Goal: Information Seeking & Learning: Find specific fact

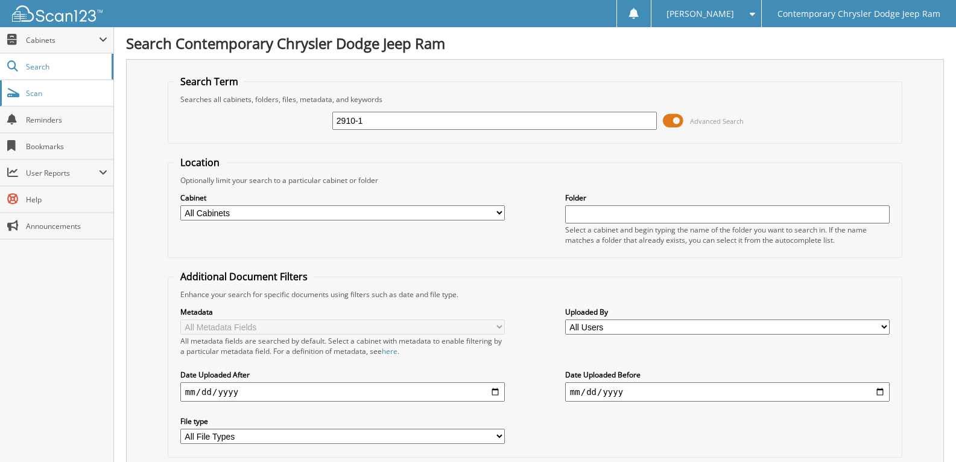
drag, startPoint x: 0, startPoint y: 0, endPoint x: 0, endPoint y: 80, distance: 80.3
click at [128, 100] on div "Search Term Searches all cabinets, folders, files, metadata, and keywords 2910-…" at bounding box center [535, 285] width 818 height 452
click at [380, 124] on input "2910-1" at bounding box center [494, 121] width 325 height 18
drag, startPoint x: 380, startPoint y: 124, endPoint x: 73, endPoint y: 102, distance: 307.9
click at [238, 119] on div "2910-1 Advanced Search" at bounding box center [535, 120] width 722 height 33
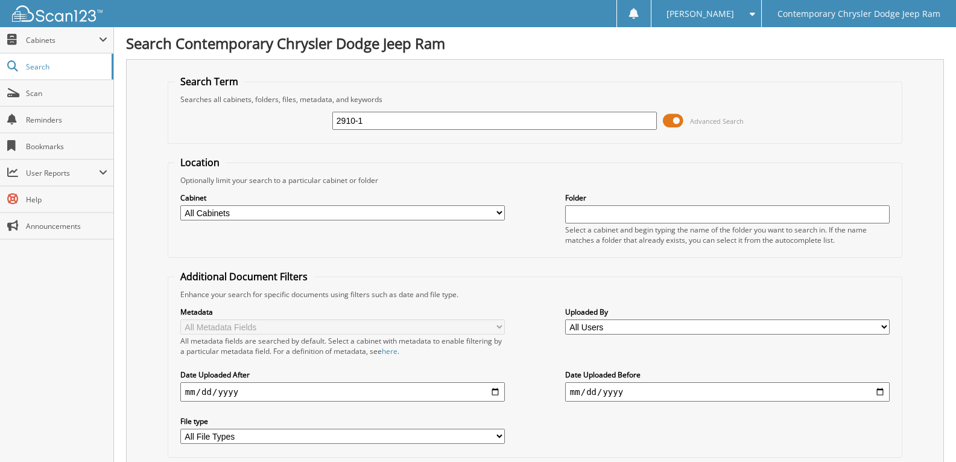
paste input "1C4RJFAG1FC212318"
type input "1C4RJFAG1FC212318"
drag, startPoint x: 483, startPoint y: 121, endPoint x: 0, endPoint y: 8, distance: 496.3
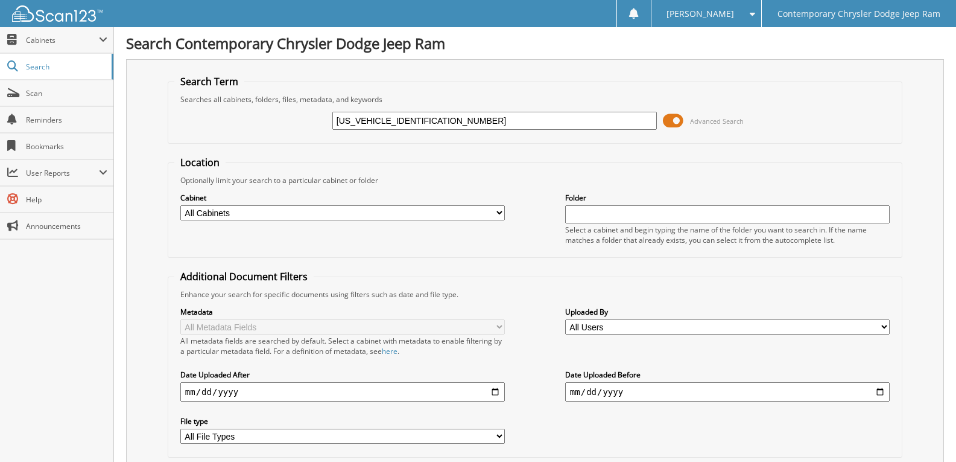
paste input "6SRFLP0SN743572"
type input "1C6SRFLP0SN743572"
drag, startPoint x: 463, startPoint y: 122, endPoint x: 0, endPoint y: 95, distance: 464.2
click at [298, 141] on fieldset "Search Term Searches all cabinets, folders, files, metadata, and keywords [US_V…" at bounding box center [535, 109] width 735 height 69
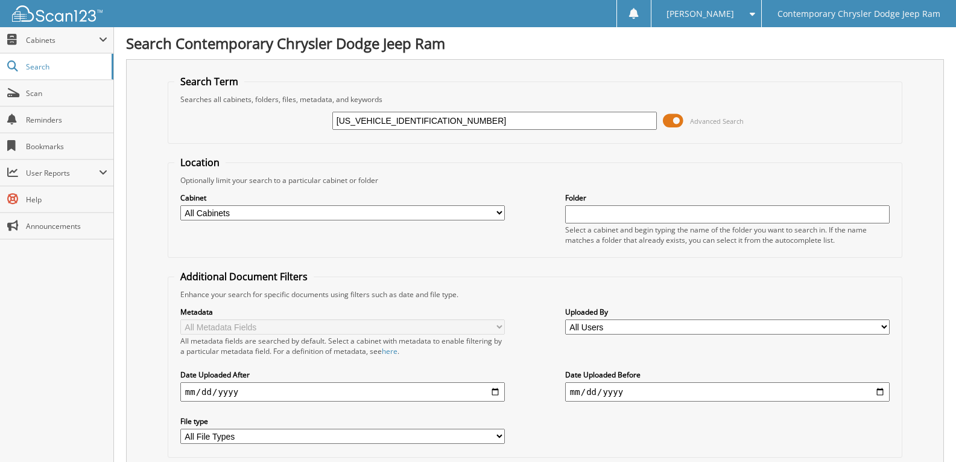
paste input "4RJXP66SW611593"
type input "[US_VEHICLE_IDENTIFICATION_NUMBER]"
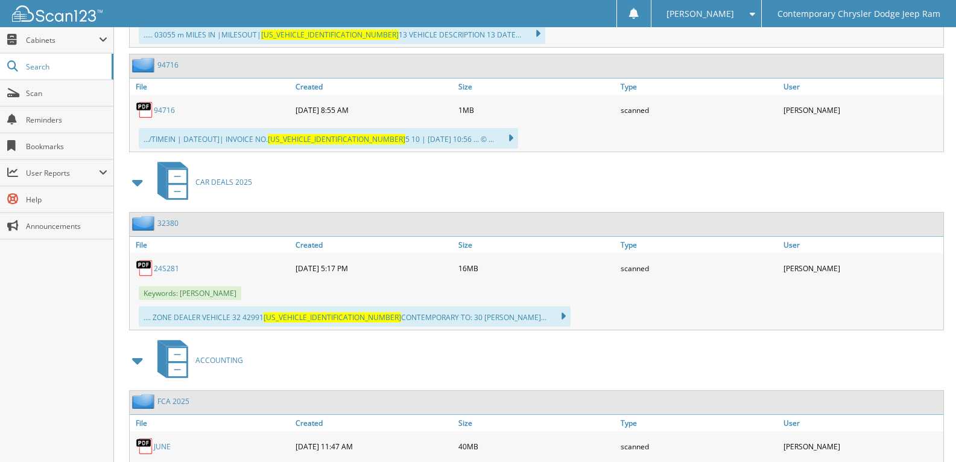
scroll to position [720, 0]
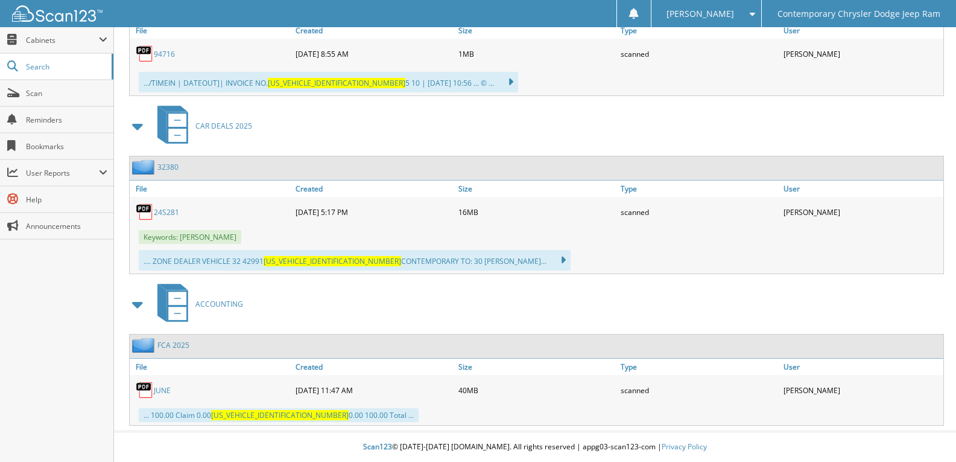
click at [167, 207] on link "24S281" at bounding box center [166, 212] width 25 height 10
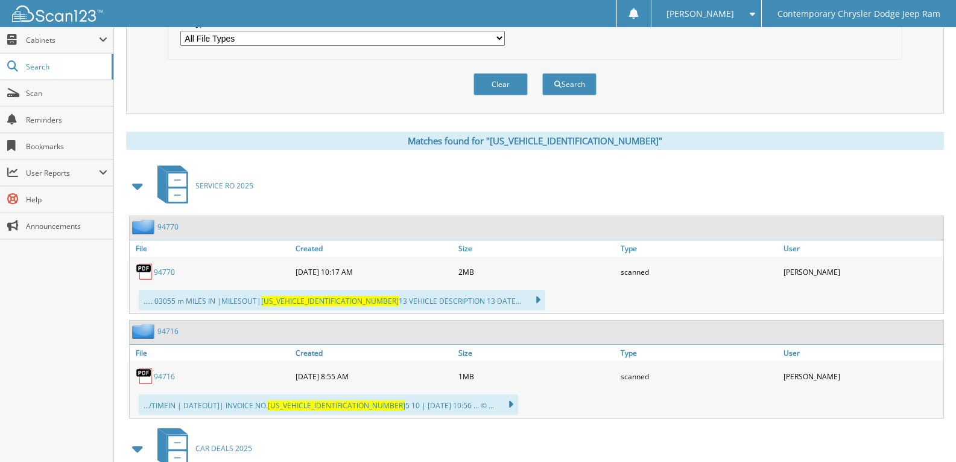
scroll to position [57, 0]
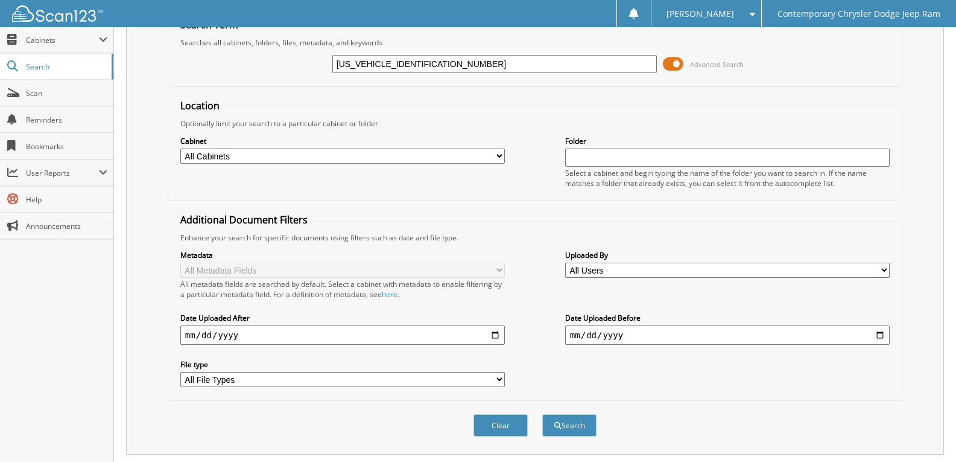
drag, startPoint x: 255, startPoint y: 47, endPoint x: 0, endPoint y: 16, distance: 257.1
type input "HEAD"
click at [542, 414] on button "Search" at bounding box center [569, 425] width 54 height 22
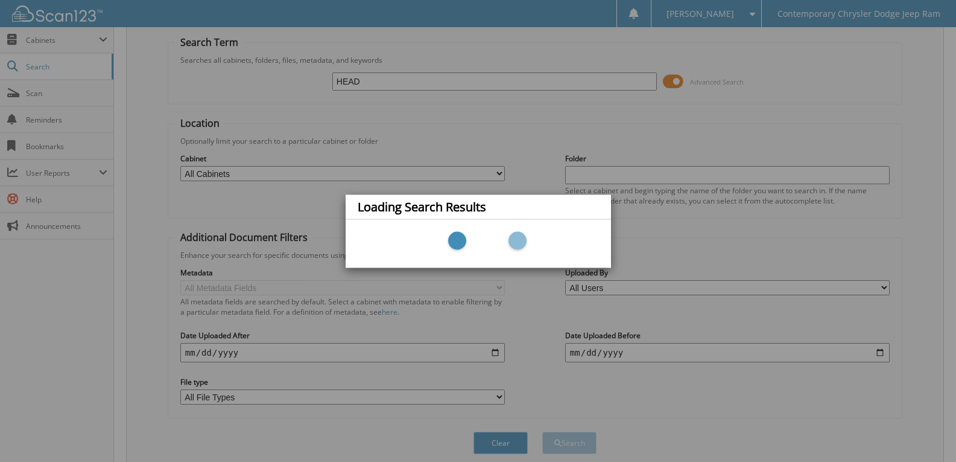
scroll to position [0, 0]
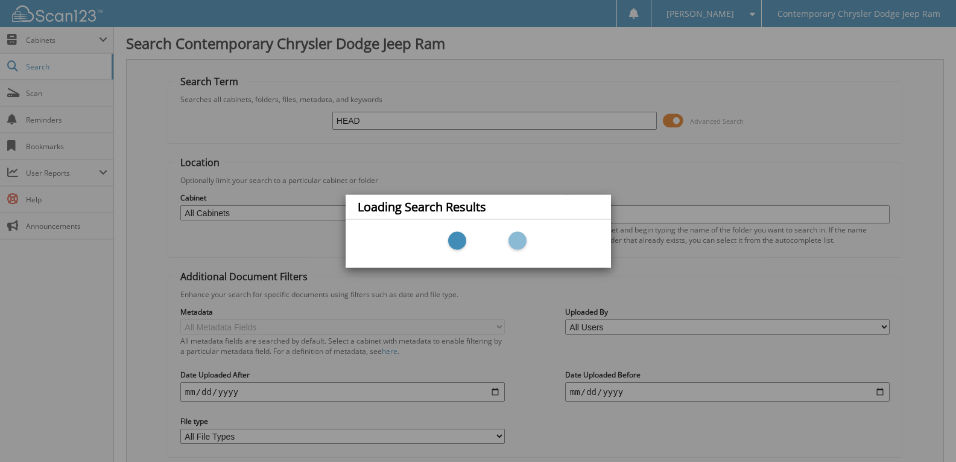
click at [402, 101] on div "Loading Search Results" at bounding box center [478, 231] width 956 height 462
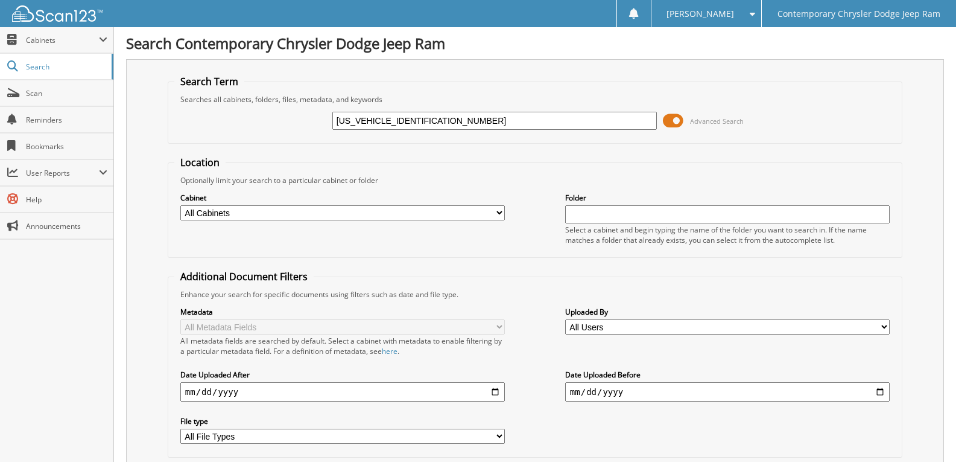
click at [515, 109] on div "1C4RJXP66SW611593 Advanced Search" at bounding box center [535, 120] width 722 height 33
drag, startPoint x: 508, startPoint y: 118, endPoint x: 0, endPoint y: 110, distance: 508.1
click at [288, 118] on div "1C4RJXP66SW611593 Advanced Search" at bounding box center [535, 120] width 722 height 33
paste input "6SRFLP0SN743572"
type input "1C6SRFLP0SN743572"
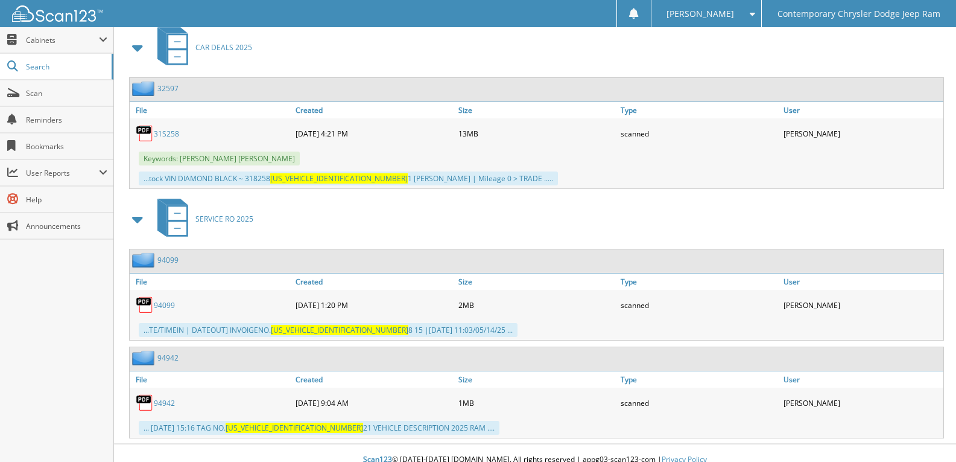
scroll to position [549, 0]
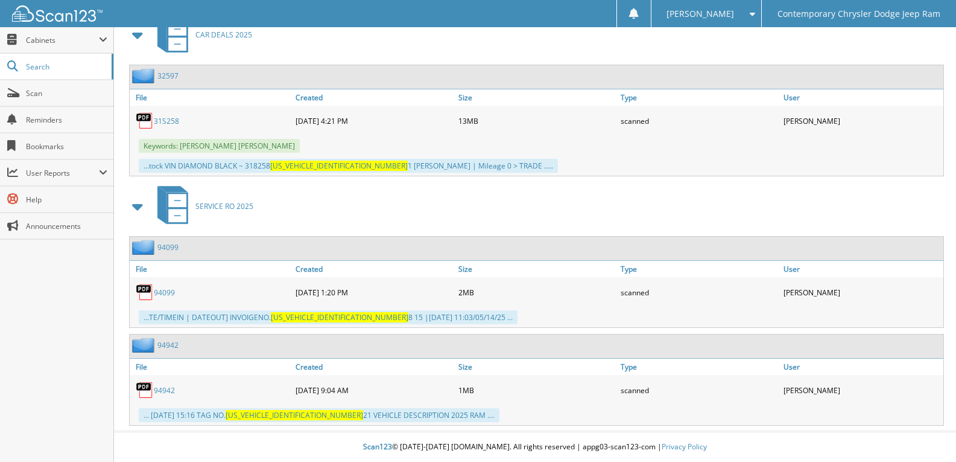
click at [174, 118] on link "31S258" at bounding box center [166, 121] width 25 height 10
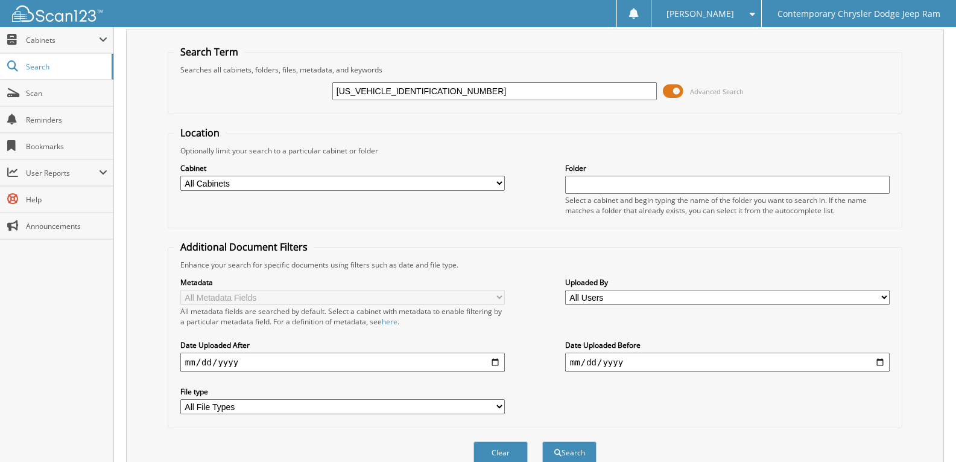
scroll to position [0, 0]
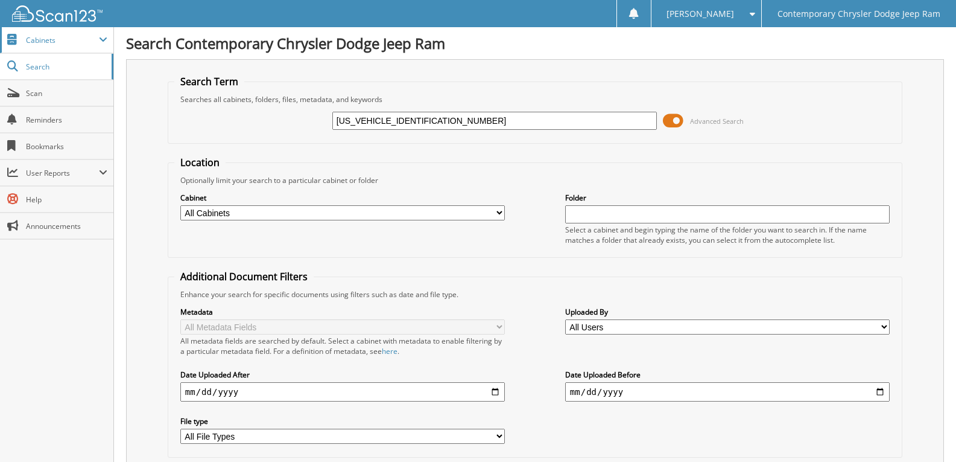
drag, startPoint x: 512, startPoint y: 124, endPoint x: 0, endPoint y: 41, distance: 518.9
type input "17875273"
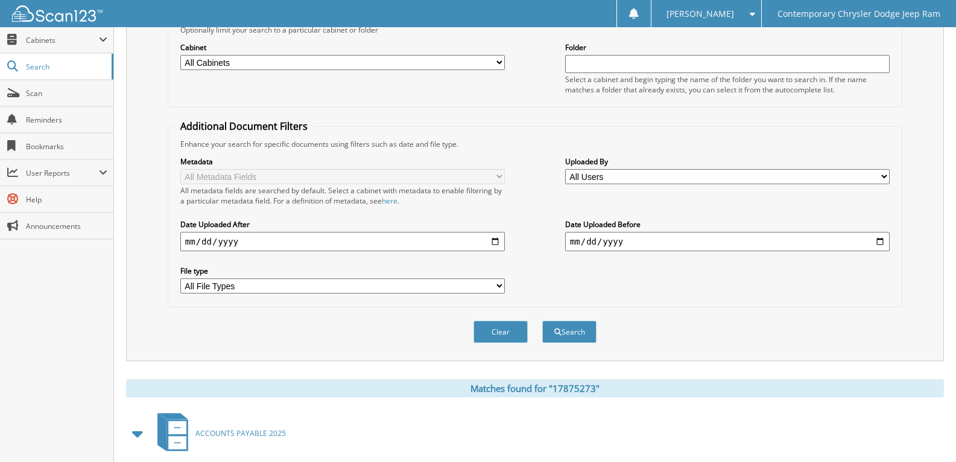
scroll to position [422, 0]
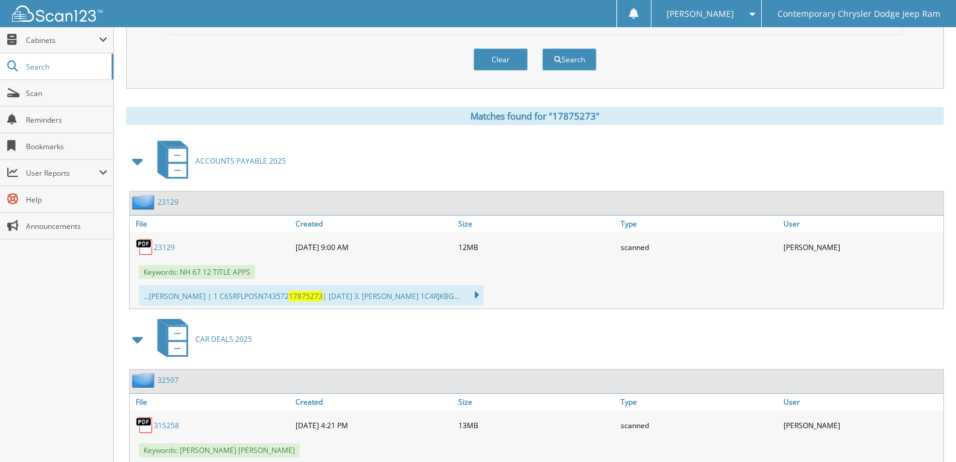
click at [169, 252] on link "23129" at bounding box center [164, 247] width 21 height 10
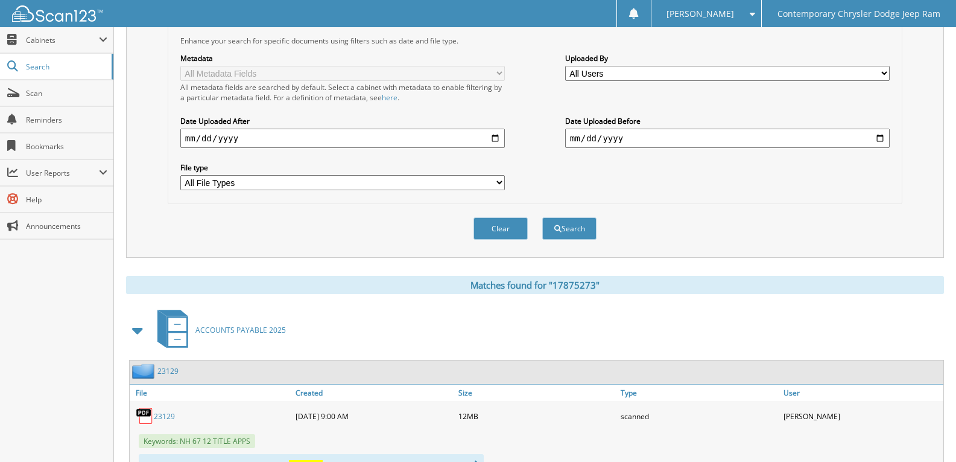
scroll to position [0, 0]
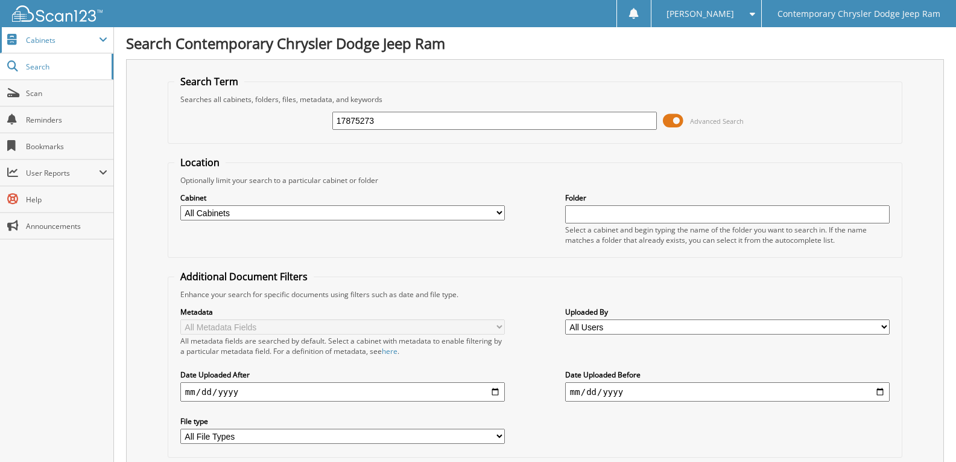
drag, startPoint x: 439, startPoint y: 122, endPoint x: 0, endPoint y: 36, distance: 447.0
click at [0, 56] on body "Chloe F. Settings Logout Contemporary Chrysler Dodge Jeep Ram Close Cabinets My…" at bounding box center [478, 469] width 956 height 939
type input "17875262"
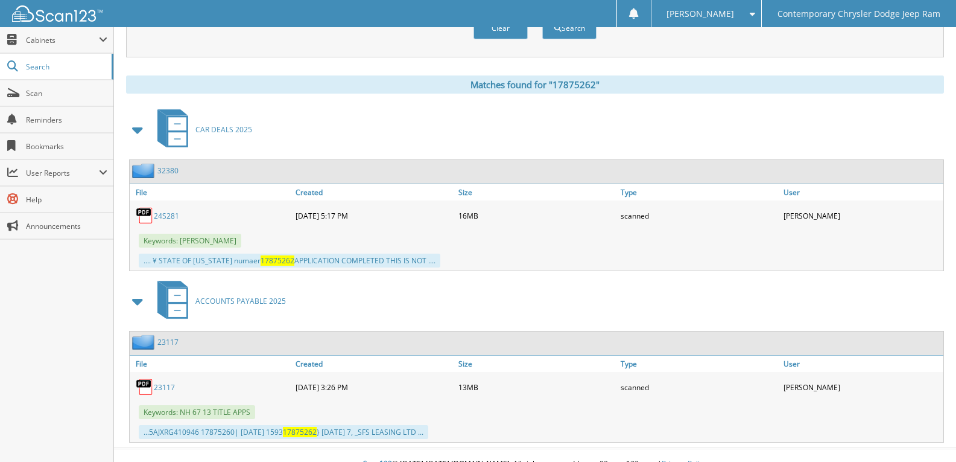
scroll to position [471, 0]
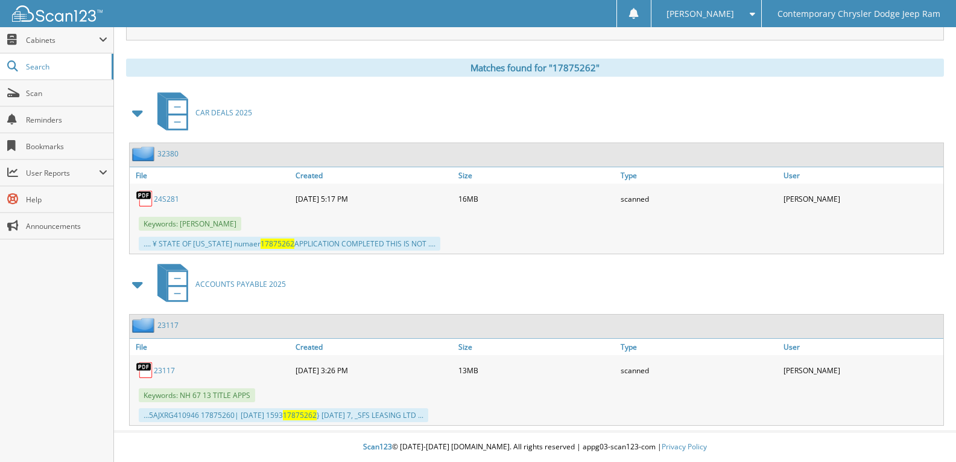
click at [164, 371] on link "23117" at bounding box center [164, 370] width 21 height 10
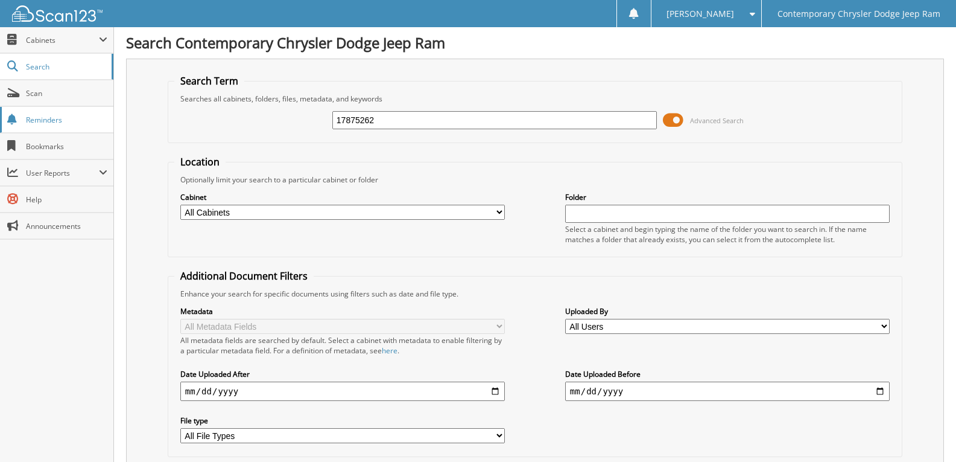
scroll to position [0, 0]
click at [46, 88] on span "Scan" at bounding box center [66, 93] width 81 height 10
type input "[PERSON_NAME]"
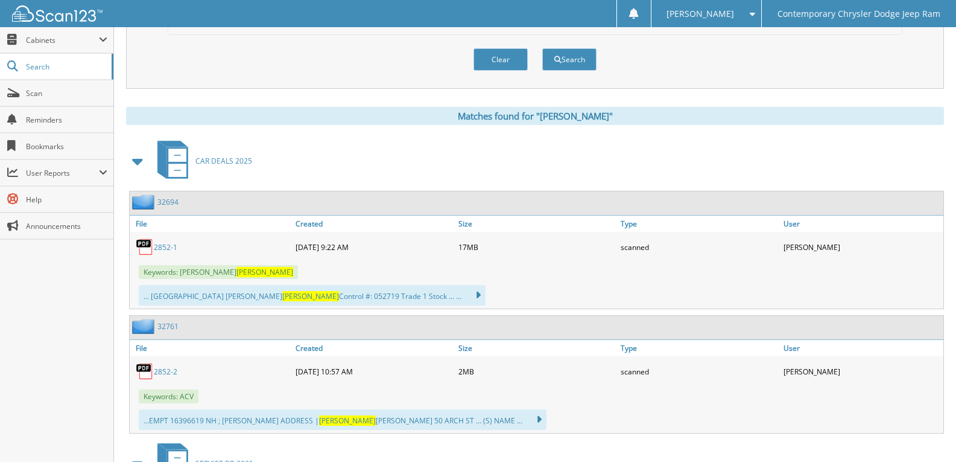
click at [169, 245] on link "2852-1" at bounding box center [166, 247] width 24 height 10
